Goal: Task Accomplishment & Management: Complete application form

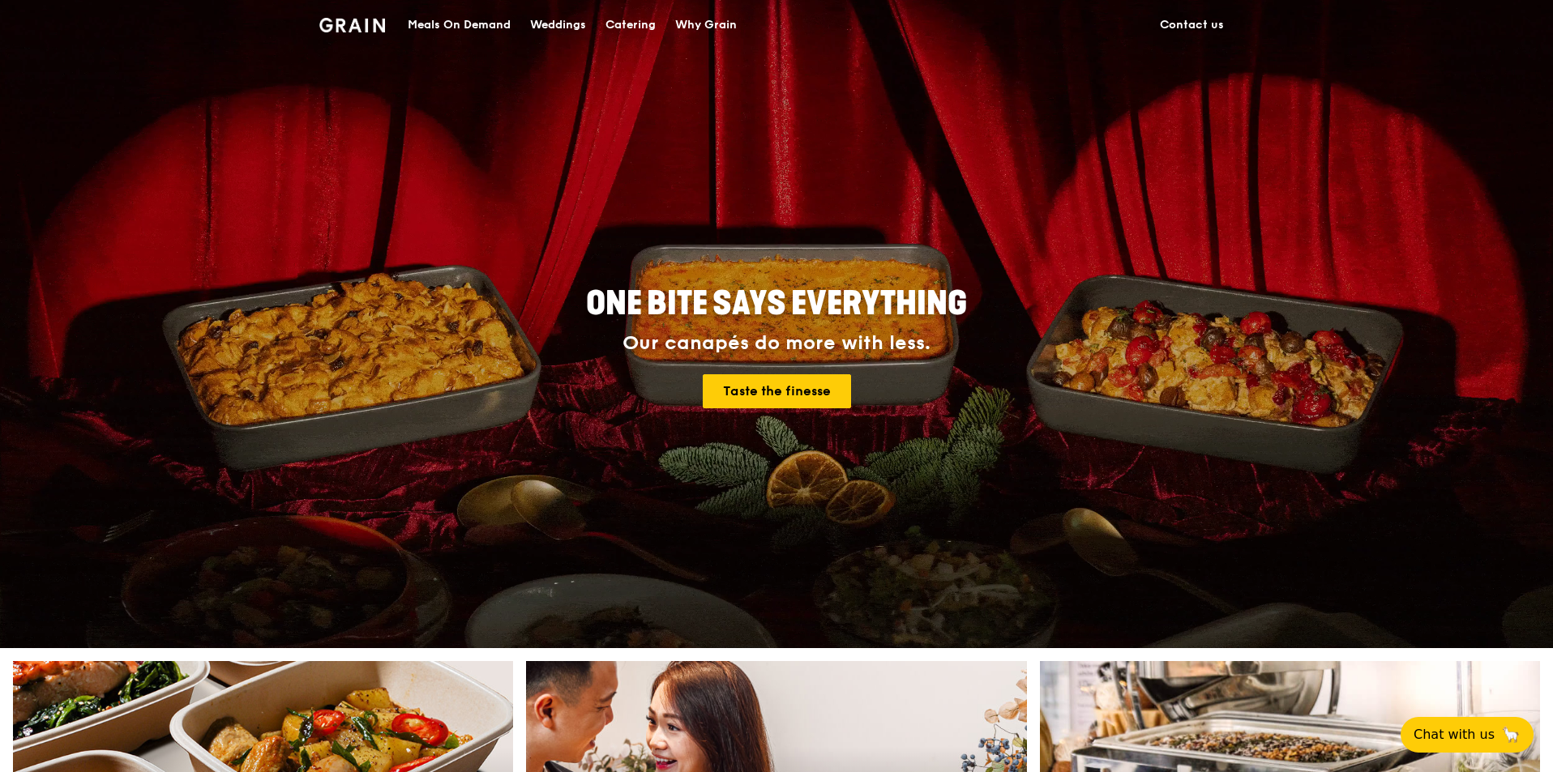
click at [1191, 24] on link "Contact us" at bounding box center [1191, 25] width 83 height 49
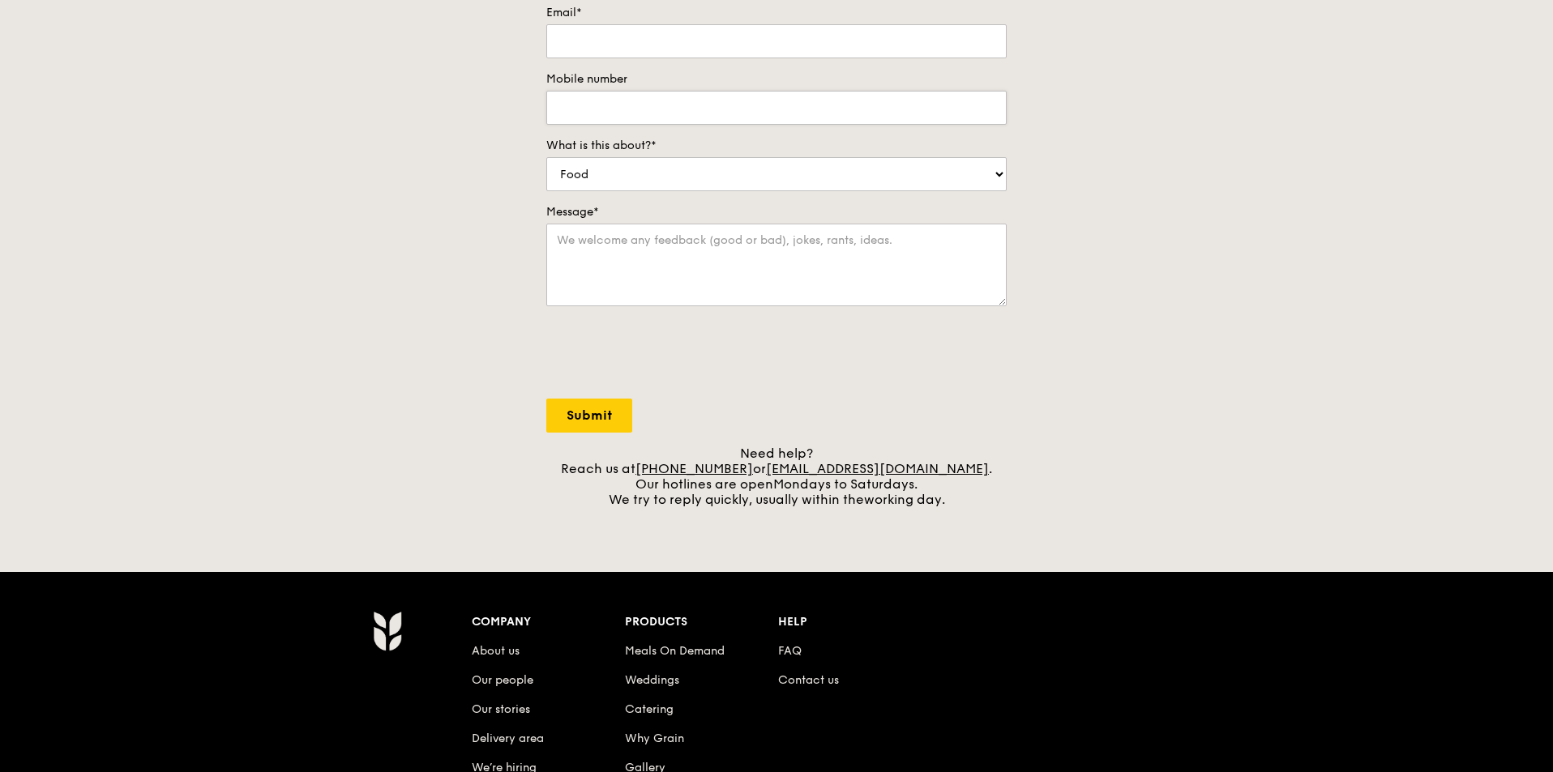
scroll to position [563, 0]
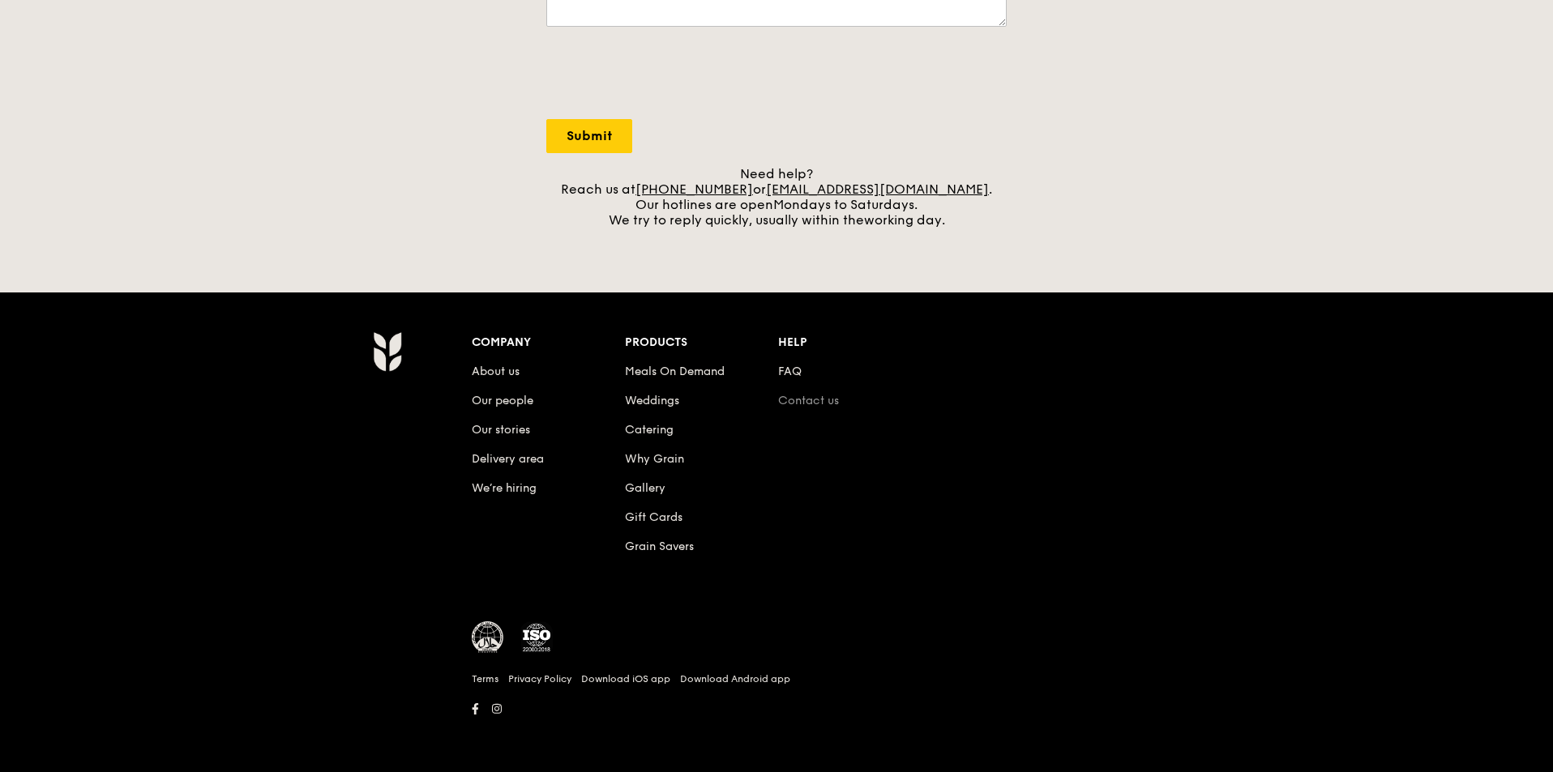
click at [820, 401] on link "Contact us" at bounding box center [808, 401] width 61 height 14
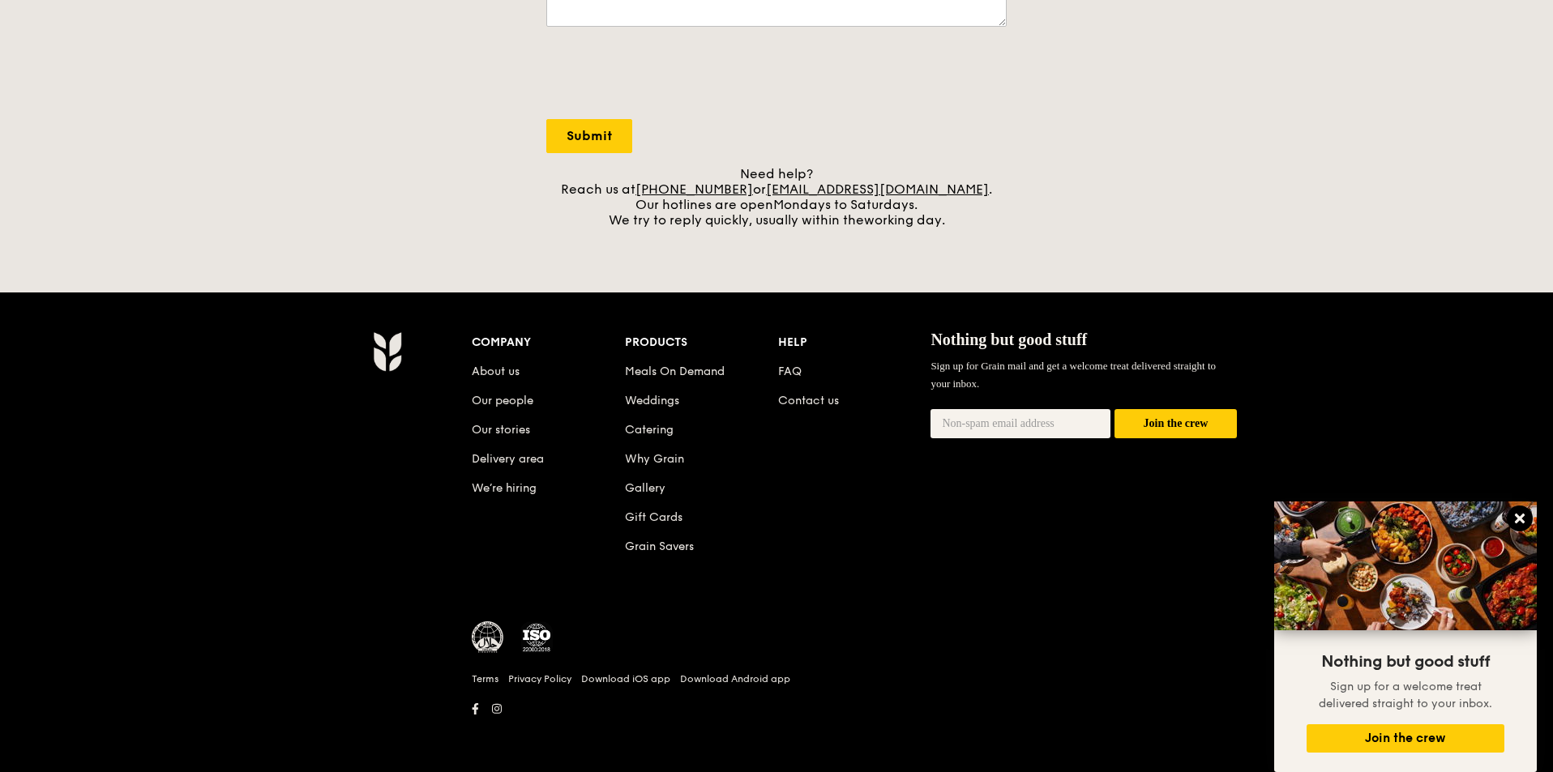
click at [1515, 516] on icon at bounding box center [1520, 519] width 10 height 10
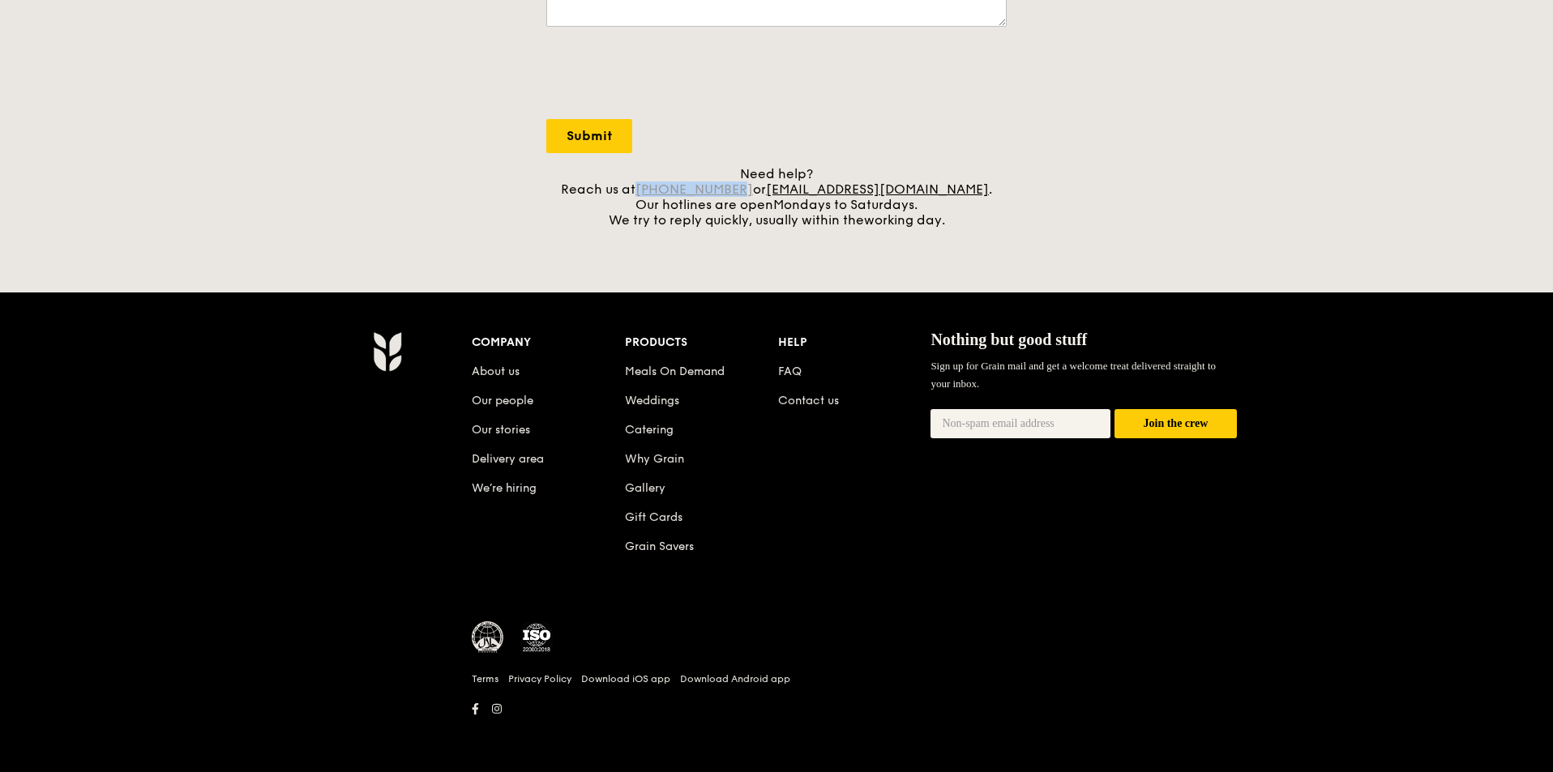
drag, startPoint x: 773, startPoint y: 186, endPoint x: 681, endPoint y: 191, distance: 92.5
click at [681, 191] on div "Need help? Reach us at [PHONE_NUMBER] or [EMAIL_ADDRESS][DOMAIN_NAME] . Our hot…" at bounding box center [776, 197] width 460 height 62
copy link "[PHONE_NUMBER]"
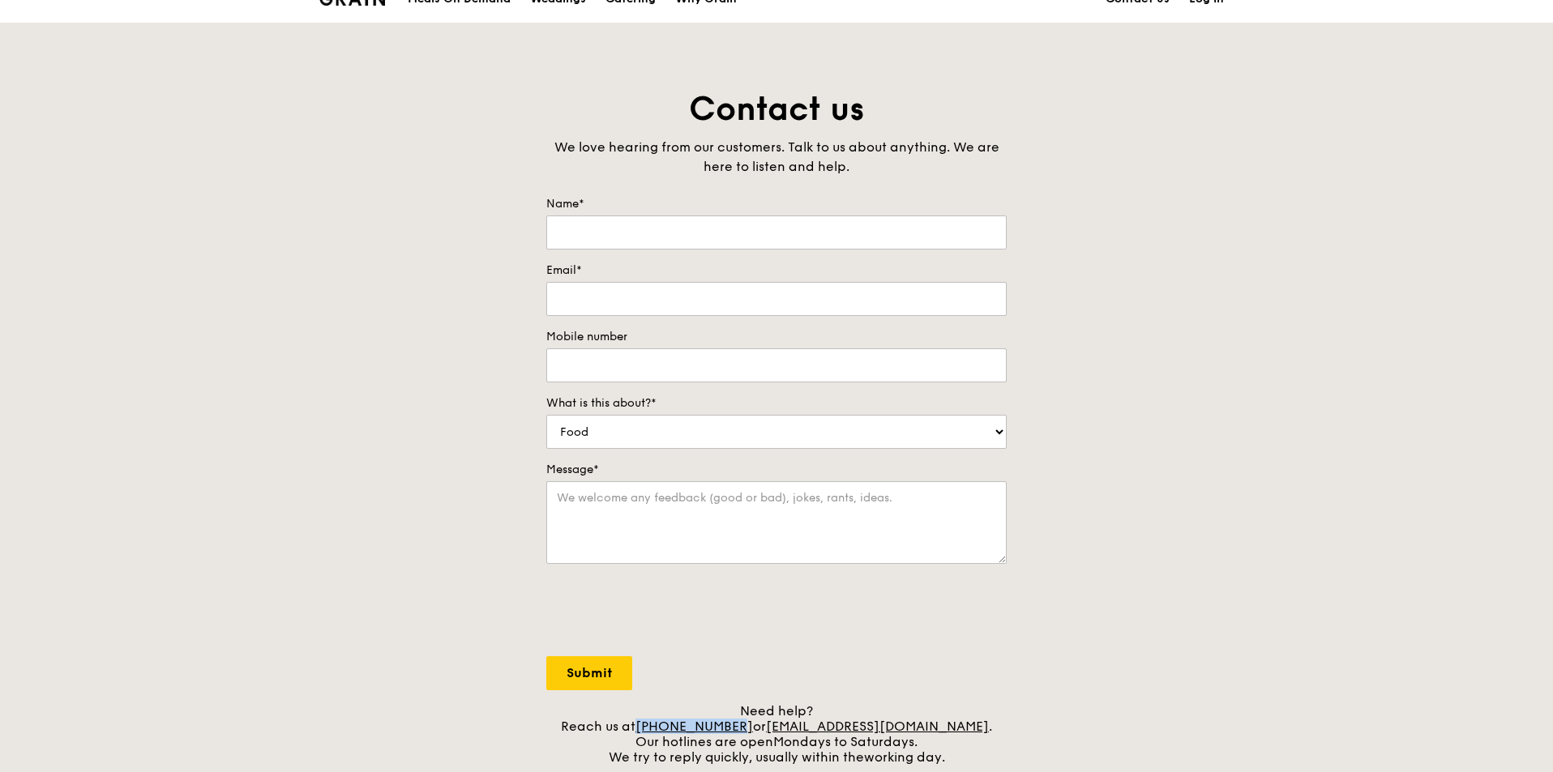
scroll to position [0, 0]
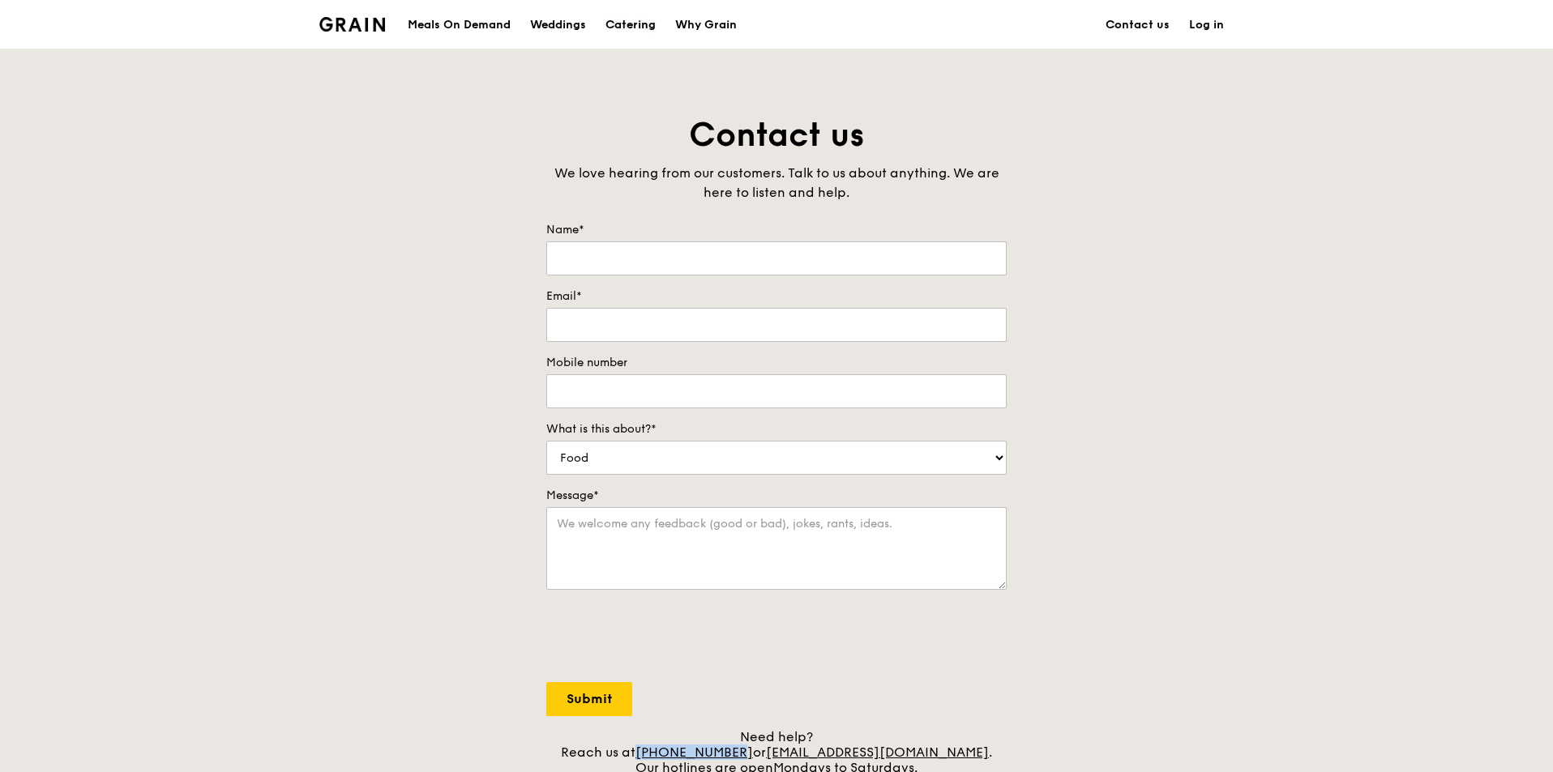
click at [623, 27] on div "Catering" at bounding box center [630, 25] width 50 height 49
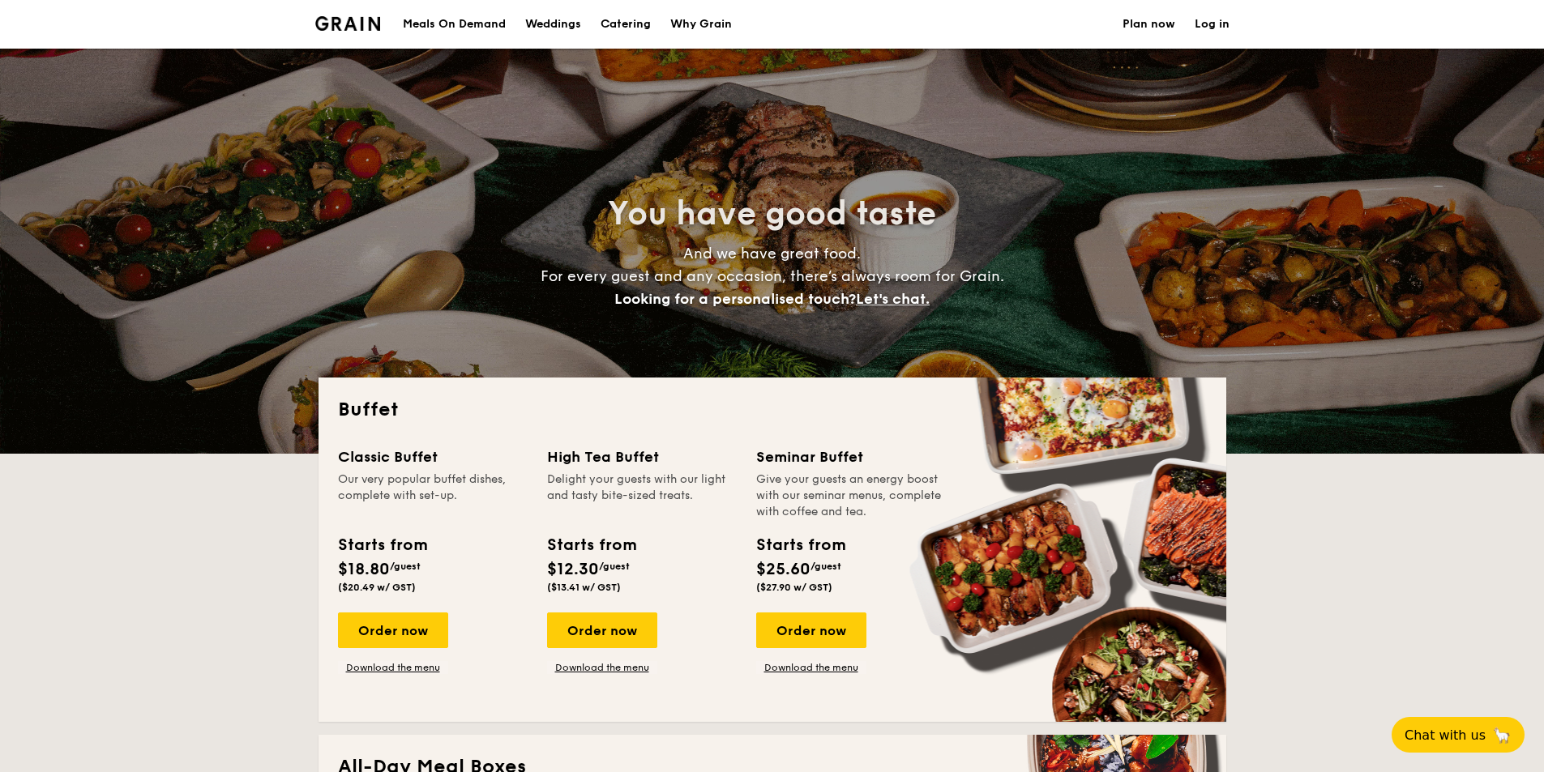
select select
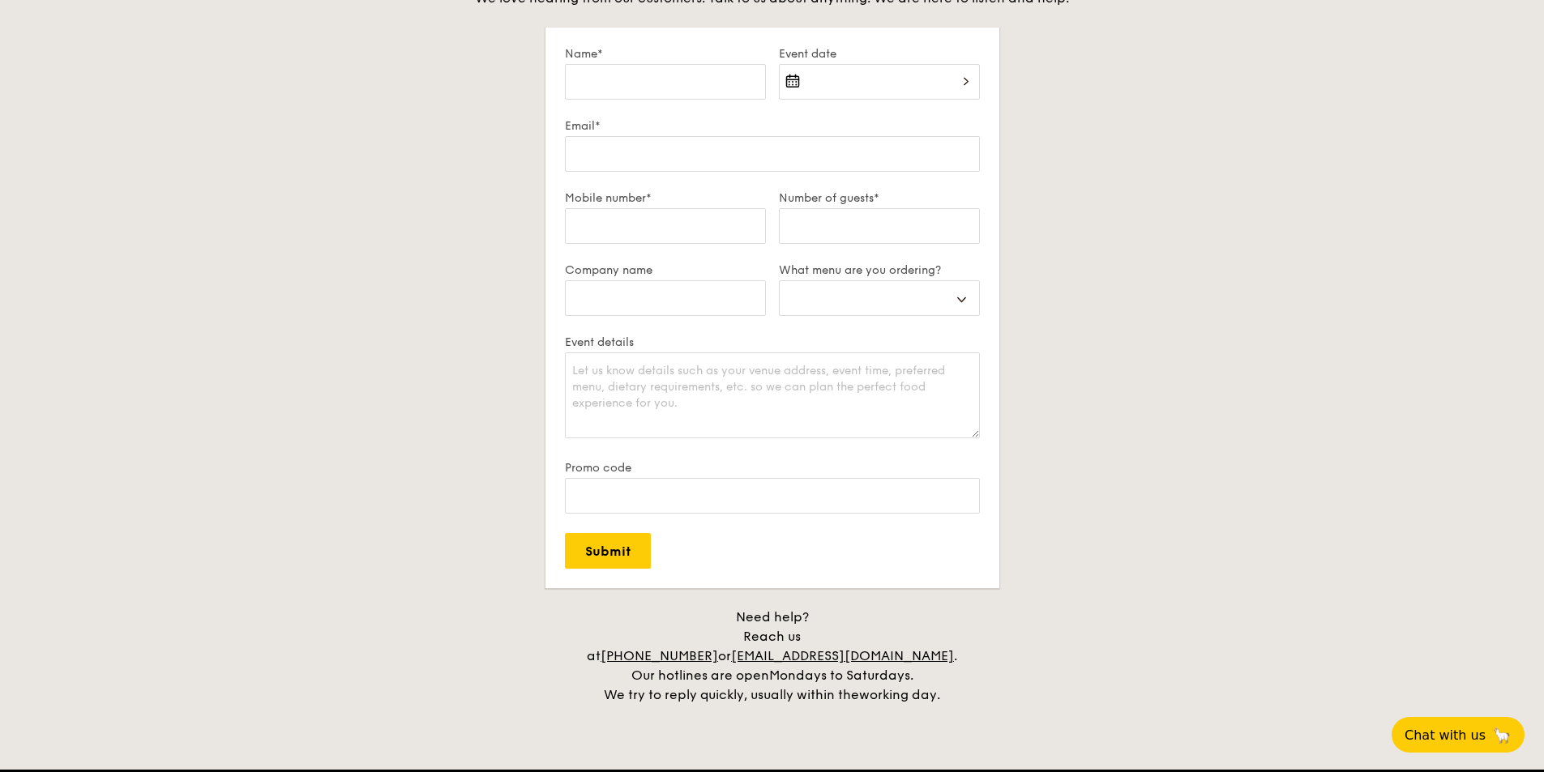
scroll to position [2755, 0]
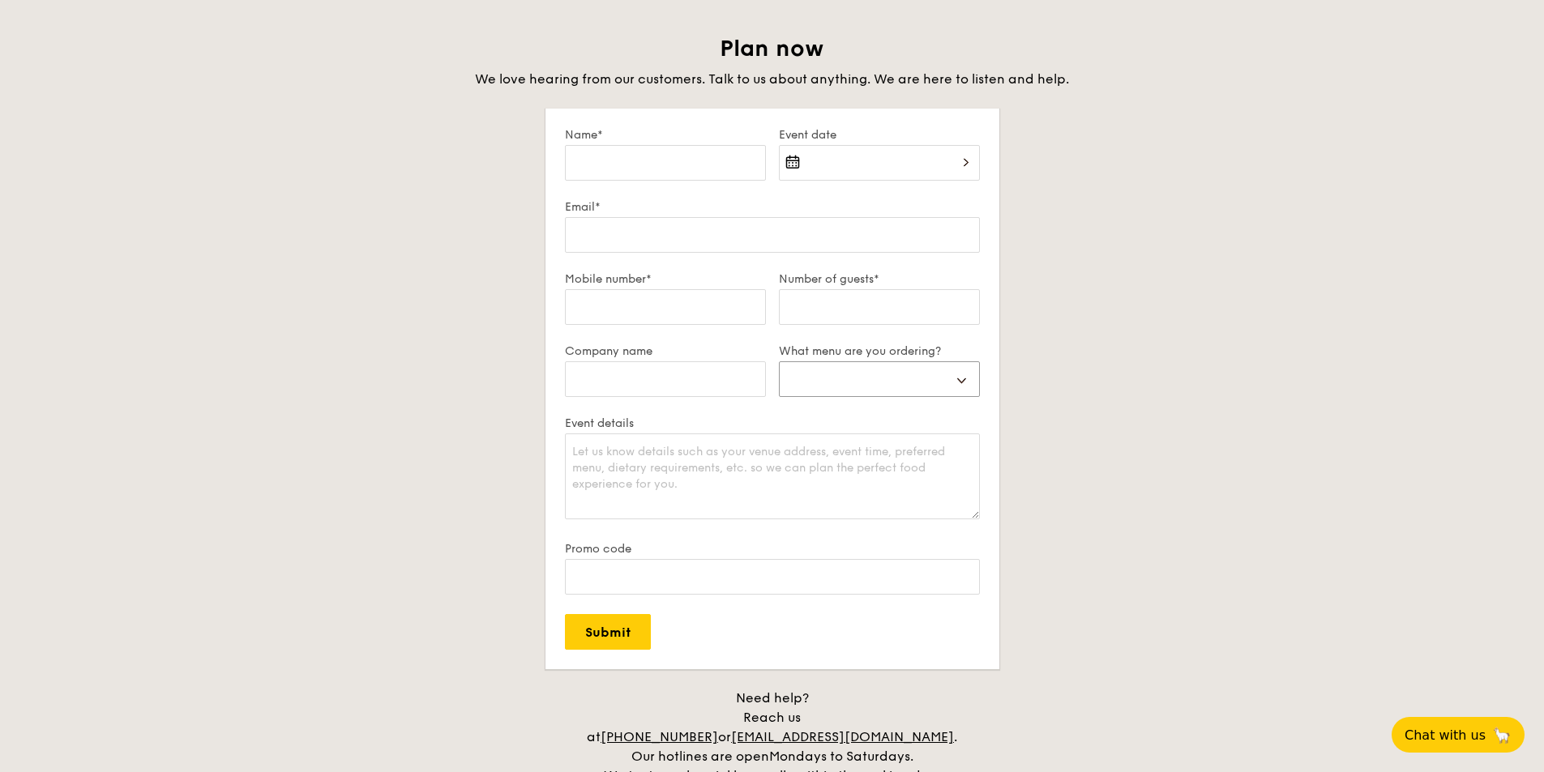
click at [892, 371] on select "Buffet Mini Buffet High Tea Canapés Meal Boxes Wedding" at bounding box center [879, 379] width 201 height 36
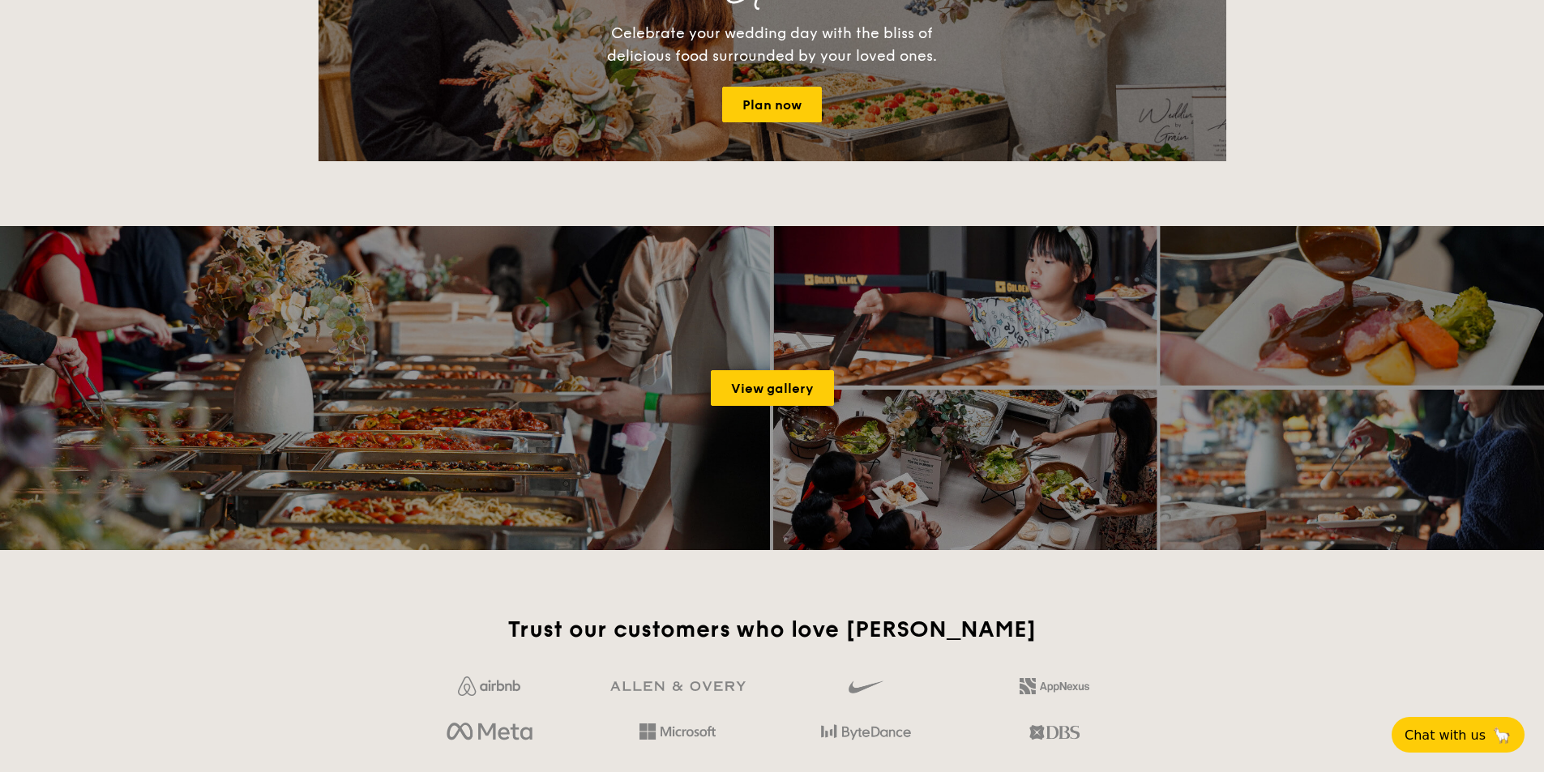
scroll to position [2107, 0]
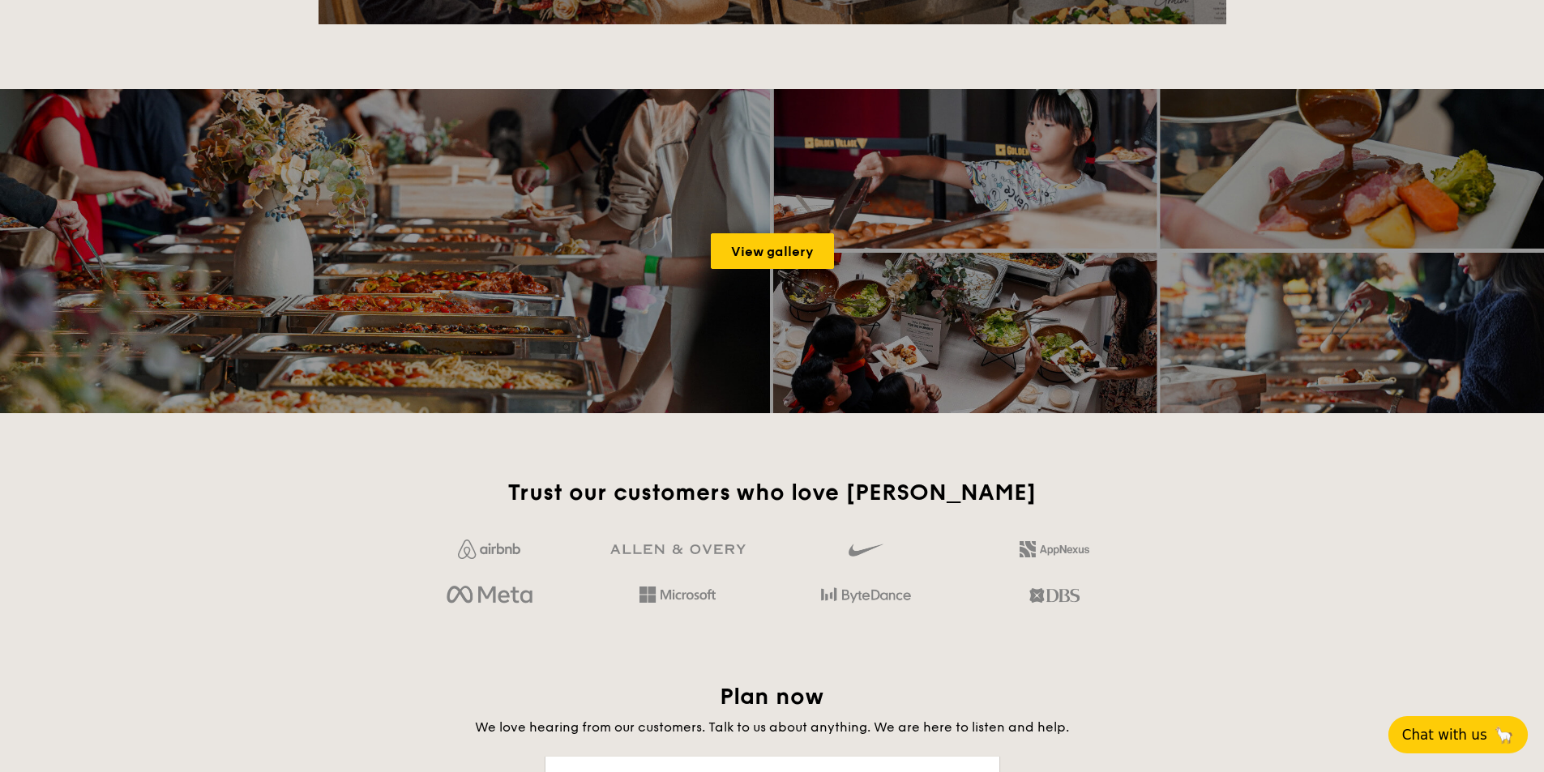
click at [1452, 742] on span "Chat with us" at bounding box center [1444, 735] width 85 height 16
